Goal: Task Accomplishment & Management: Manage account settings

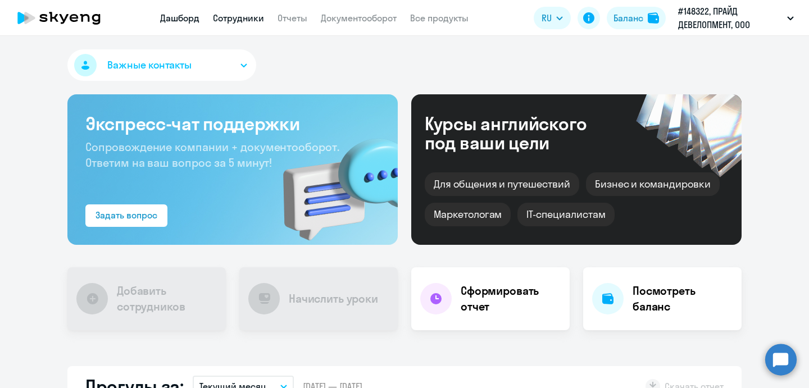
click at [231, 19] on link "Сотрудники" at bounding box center [238, 17] width 51 height 11
select select "30"
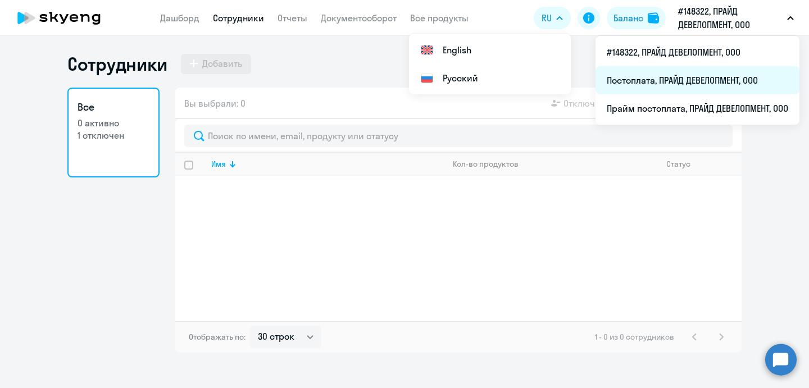
click at [688, 79] on li "Постоплата, ПРАЙД ДЕВЕЛОПМЕНТ, ООО" at bounding box center [697, 80] width 204 height 28
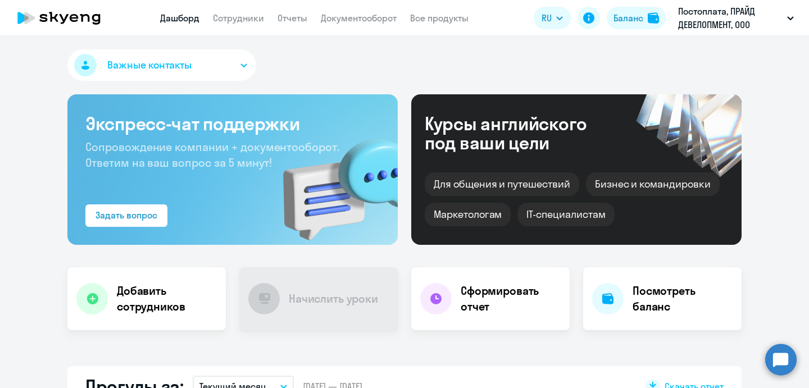
select select "30"
click at [221, 21] on link "Сотрудники" at bounding box center [238, 17] width 51 height 11
select select "30"
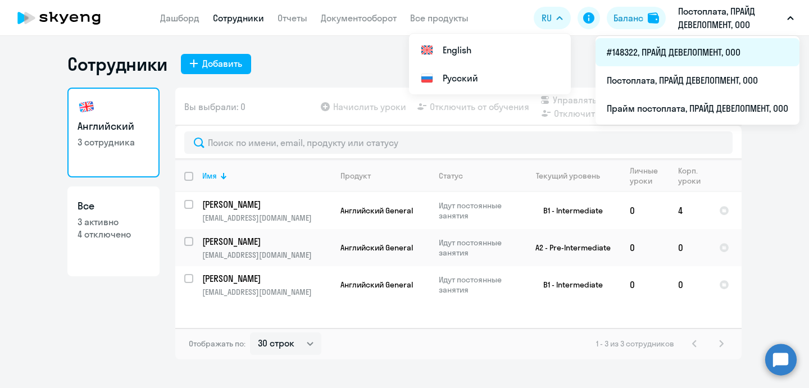
click at [691, 49] on li "#148322, ПРАЙД ДЕВЕЛОПМЕНТ, ООО" at bounding box center [697, 52] width 204 height 28
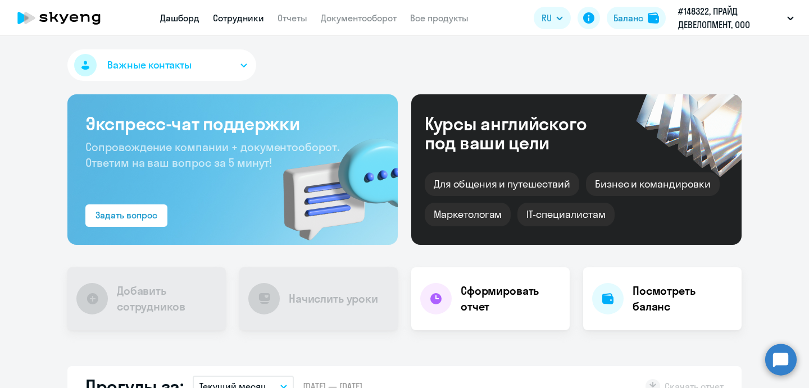
click at [235, 18] on link "Сотрудники" at bounding box center [238, 17] width 51 height 11
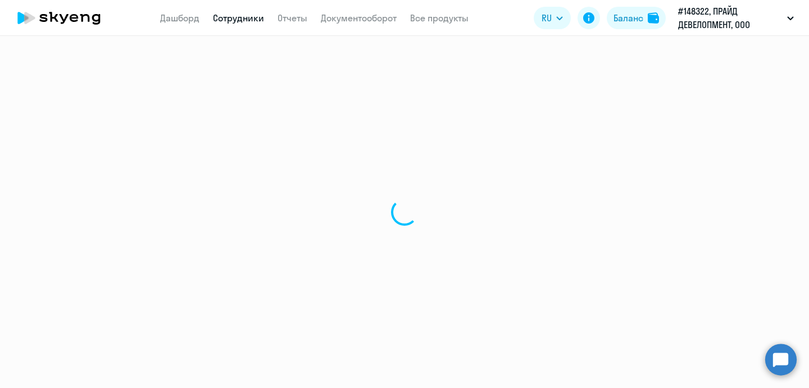
select select "30"
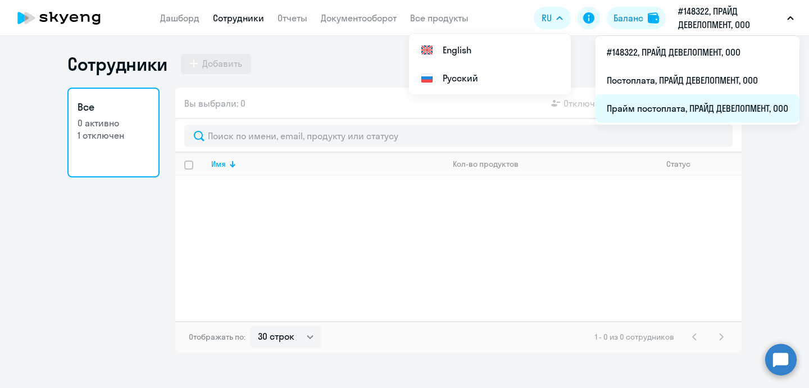
click at [689, 102] on li "Прайм постоплата, ПРАЙД ДЕВЕЛОПМЕНТ, ООО" at bounding box center [697, 108] width 204 height 28
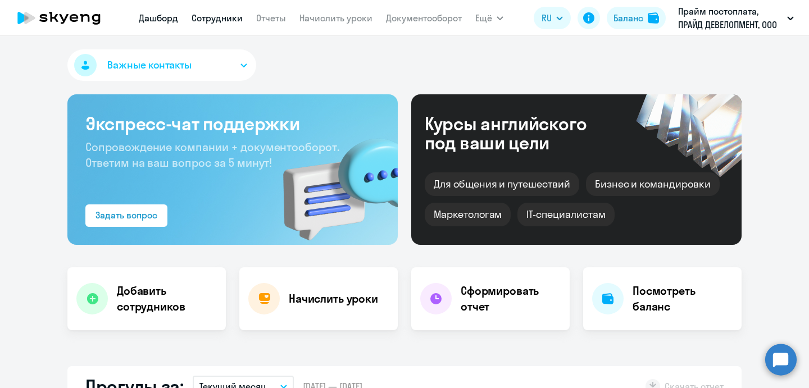
click at [204, 16] on link "Сотрудники" at bounding box center [216, 17] width 51 height 11
select select "30"
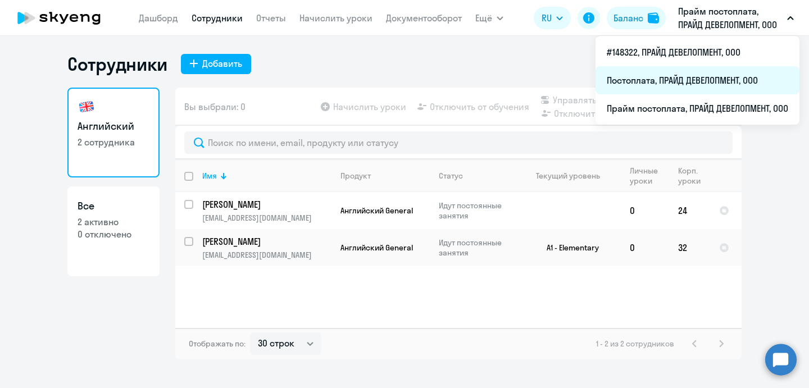
click at [718, 81] on li "Постоплата, ПРАЙД ДЕВЕЛОПМЕНТ, ООО" at bounding box center [697, 80] width 204 height 28
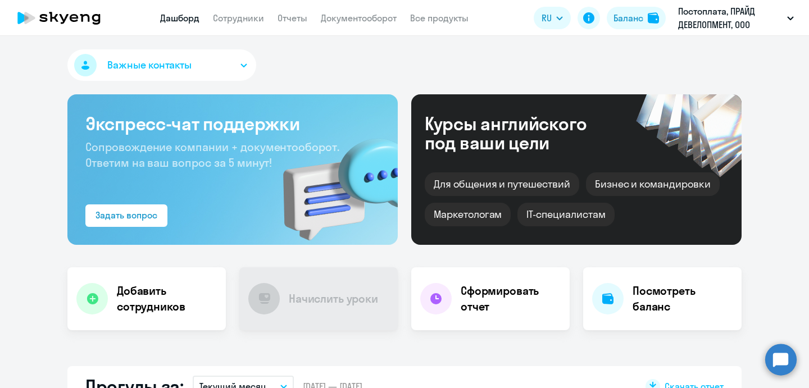
select select "30"
click at [254, 22] on link "Сотрудники" at bounding box center [238, 17] width 51 height 11
select select "30"
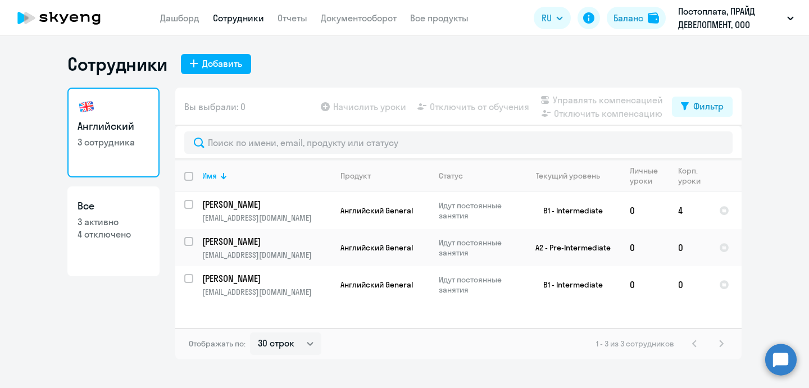
click at [408, 56] on div "Сотрудники Добавить" at bounding box center [404, 64] width 674 height 22
click at [640, 21] on div "Баланс" at bounding box center [628, 17] width 30 height 13
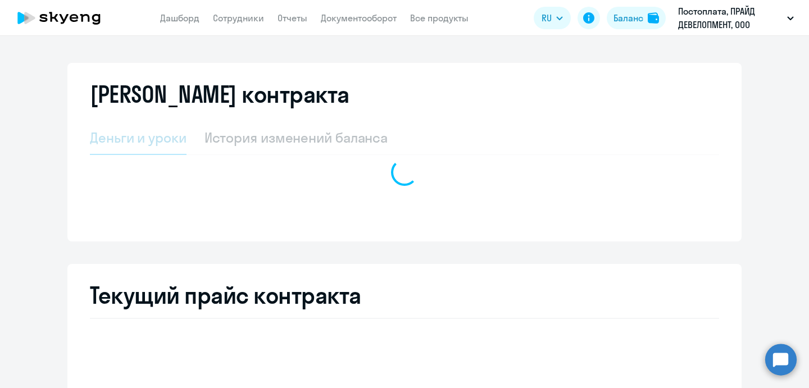
select select "english_adult_not_native_speaker"
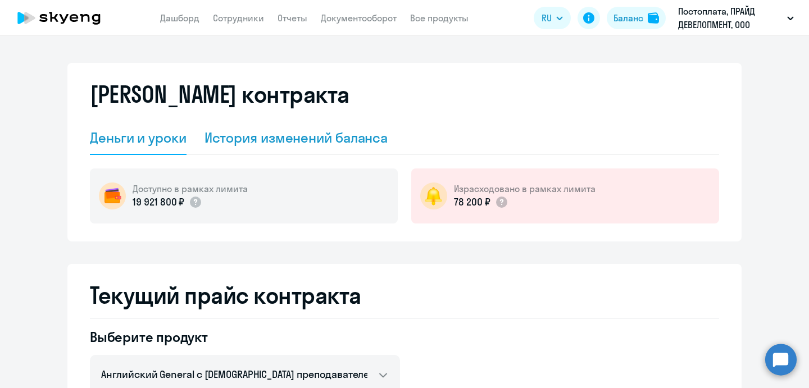
click at [272, 138] on div "История изменений баланса" at bounding box center [296, 138] width 184 height 18
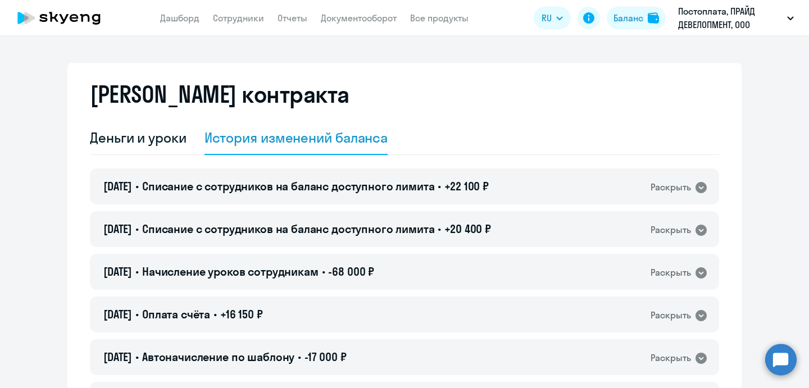
drag, startPoint x: 129, startPoint y: 135, endPoint x: 145, endPoint y: 115, distance: 26.0
click at [129, 134] on div "Деньги и уроки" at bounding box center [138, 138] width 97 height 18
